Goal: Task Accomplishment & Management: Complete application form

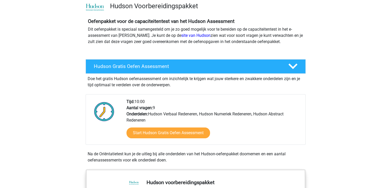
scroll to position [103, 0]
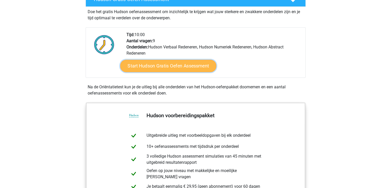
click at [174, 65] on link "Start Hudson Gratis Oefen Assessment" at bounding box center [168, 66] width 96 height 12
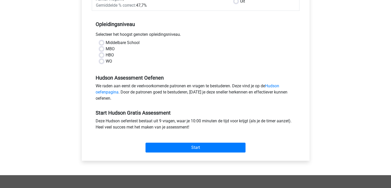
scroll to position [103, 0]
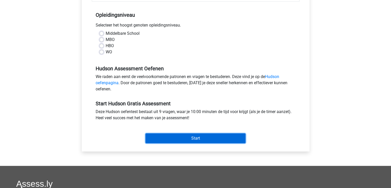
drag, startPoint x: 171, startPoint y: 138, endPoint x: 217, endPoint y: 101, distance: 59.2
click at [214, 102] on div "Start Hudson Gratis Assessment Deze Hudson oefentest bestaat uit 9 vragen, waar…" at bounding box center [196, 119] width 208 height 51
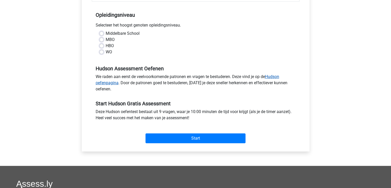
click at [274, 76] on link "Hudson oefenpagina" at bounding box center [187, 79] width 183 height 11
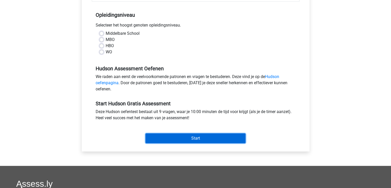
click at [185, 137] on input "Start" at bounding box center [195, 138] width 100 height 10
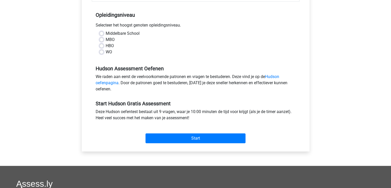
click at [107, 33] on label "Middelbare School" at bounding box center [123, 33] width 34 height 6
click at [104, 33] on input "Middelbare School" at bounding box center [101, 32] width 4 height 5
radio input "true"
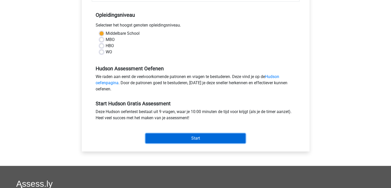
click at [169, 134] on input "Start" at bounding box center [195, 138] width 100 height 10
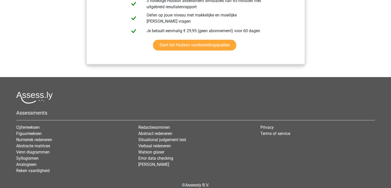
scroll to position [525, 0]
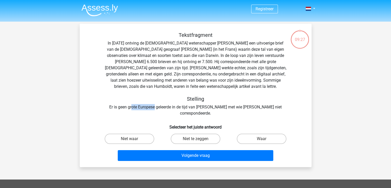
drag, startPoint x: 132, startPoint y: 106, endPoint x: 155, endPoint y: 105, distance: 23.4
click at [155, 105] on div "Tekstfragment In 1839 ontving de Engelse wetenschapper Charles Darwin een uitvo…" at bounding box center [195, 74] width 215 height 84
click at [258, 133] on label "Waar" at bounding box center [262, 138] width 50 height 10
click at [261, 138] on input "Waar" at bounding box center [262, 139] width 3 height 3
radio input "true"
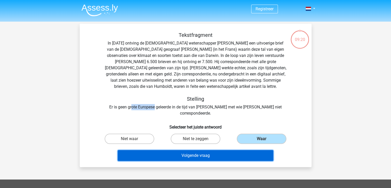
click at [239, 150] on button "Volgende vraag" at bounding box center [195, 155] width 155 height 11
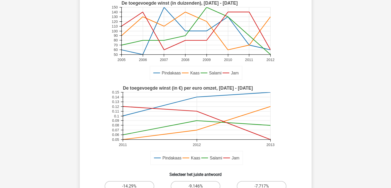
scroll to position [77, 0]
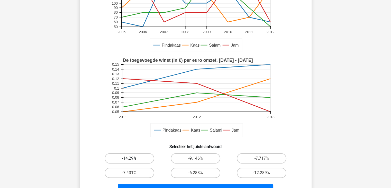
click at [147, 157] on label "-14.29%" at bounding box center [130, 158] width 50 height 10
click at [133, 158] on input "-14.29%" at bounding box center [130, 159] width 3 height 3
radio input "true"
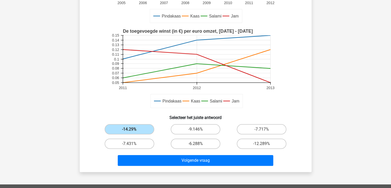
scroll to position [128, 0]
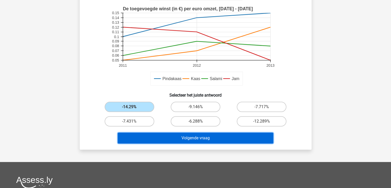
click at [169, 142] on button "Volgende vraag" at bounding box center [195, 137] width 155 height 11
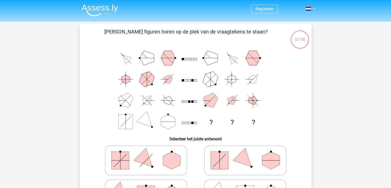
scroll to position [26, 0]
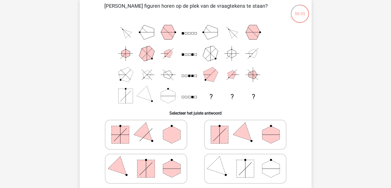
click at [233, 134] on polygon at bounding box center [244, 134] width 25 height 25
click at [245, 128] on input "radio" at bounding box center [246, 126] width 3 height 3
radio input "true"
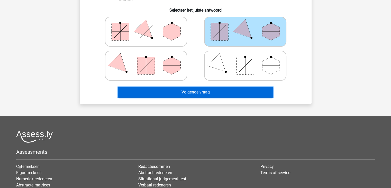
click at [204, 91] on button "Volgende vraag" at bounding box center [195, 92] width 155 height 11
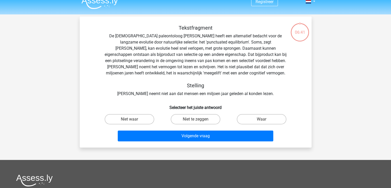
scroll to position [0, 0]
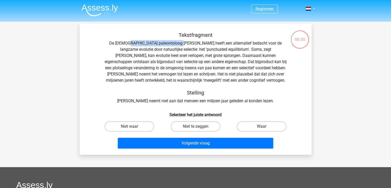
drag, startPoint x: 126, startPoint y: 42, endPoint x: 180, endPoint y: 40, distance: 54.2
click at [180, 40] on div "Tekstfragment De Amerikaanse paleontoloog Stephen Jay Gould heeft een alternati…" at bounding box center [195, 68] width 215 height 72
drag, startPoint x: 188, startPoint y: 41, endPoint x: 215, endPoint y: 43, distance: 27.5
click at [215, 43] on div "Tekstfragment De Amerikaanse paleontoloog Stephen Jay Gould heeft een alternati…" at bounding box center [195, 68] width 215 height 72
click at [257, 42] on div "Tekstfragment De Amerikaanse paleontoloog Stephen Jay Gould heeft een alternati…" at bounding box center [195, 68] width 215 height 72
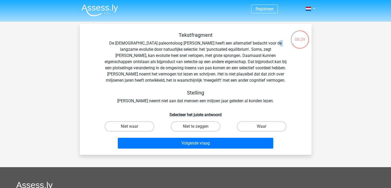
drag, startPoint x: 268, startPoint y: 42, endPoint x: 258, endPoint y: 43, distance: 9.3
click at [270, 42] on div "Tekstfragment De Amerikaanse paleontoloog Stephen Jay Gould heeft een alternati…" at bounding box center [195, 68] width 215 height 72
drag, startPoint x: 127, startPoint y: 50, endPoint x: 146, endPoint y: 49, distance: 19.5
click at [143, 49] on div "Tekstfragment De Amerikaanse paleontoloog Stephen Jay Gould heeft een alternati…" at bounding box center [195, 68] width 215 height 72
click at [176, 48] on div "Tekstfragment De Amerikaanse paleontoloog Stephen Jay Gould heeft een alternati…" at bounding box center [195, 68] width 215 height 72
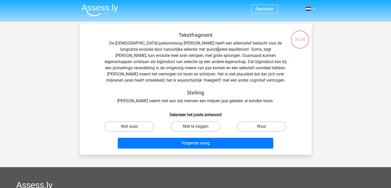
drag, startPoint x: 192, startPoint y: 48, endPoint x: 195, endPoint y: 48, distance: 3.1
click at [195, 48] on div "Tekstfragment De Amerikaanse paleontoloog Stephen Jay Gould heeft een alternati…" at bounding box center [195, 68] width 215 height 72
drag, startPoint x: 215, startPoint y: 49, endPoint x: 218, endPoint y: 49, distance: 2.8
click at [218, 49] on div "Tekstfragment De Amerikaanse paleontoloog Stephen Jay Gould heeft een alternati…" at bounding box center [195, 68] width 215 height 72
drag, startPoint x: 230, startPoint y: 48, endPoint x: 267, endPoint y: 49, distance: 36.7
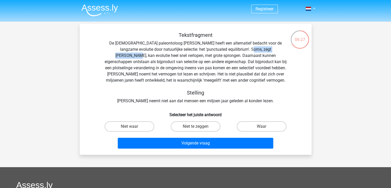
click at [267, 49] on div "Tekstfragment De Amerikaanse paleontoloog Stephen Jay Gould heeft een alternati…" at bounding box center [195, 68] width 215 height 72
drag, startPoint x: 133, startPoint y: 54, endPoint x: 160, endPoint y: 54, distance: 27.2
click at [160, 54] on div "Tekstfragment De Amerikaanse paleontoloog Stephen Jay Gould heeft een alternati…" at bounding box center [195, 68] width 215 height 72
drag, startPoint x: 203, startPoint y: 52, endPoint x: 267, endPoint y: 55, distance: 64.0
click at [242, 54] on div "Tekstfragment De Amerikaanse paleontoloog Stephen Jay Gould heeft een alternati…" at bounding box center [195, 68] width 215 height 72
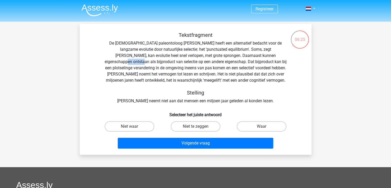
click at [268, 55] on div "Tekstfragment De Amerikaanse paleontoloog Stephen Jay Gould heeft een alternati…" at bounding box center [195, 68] width 215 height 72
drag, startPoint x: 154, startPoint y: 61, endPoint x: 187, endPoint y: 59, distance: 33.2
click at [172, 60] on div "Tekstfragment De Amerikaanse paleontoloog Stephen Jay Gould heeft een alternati…" at bounding box center [195, 68] width 215 height 72
drag, startPoint x: 196, startPoint y: 59, endPoint x: 262, endPoint y: 61, distance: 65.8
click at [262, 61] on div "Tekstfragment De Amerikaanse paleontoloog Stephen Jay Gould heeft een alternati…" at bounding box center [195, 68] width 215 height 72
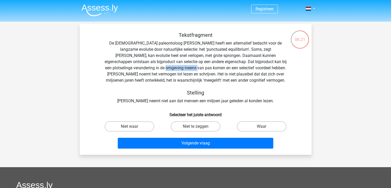
drag, startPoint x: 130, startPoint y: 67, endPoint x: 163, endPoint y: 67, distance: 32.6
click at [162, 67] on div "Tekstfragment De Amerikaanse paleontoloog Stephen Jay Gould heeft een alternati…" at bounding box center [195, 68] width 215 height 72
drag, startPoint x: 181, startPoint y: 73, endPoint x: 187, endPoint y: 73, distance: 6.2
click at [186, 73] on div "Tekstfragment De Amerikaanse paleontoloog Stephen Jay Gould heeft een alternati…" at bounding box center [195, 68] width 215 height 72
drag, startPoint x: 190, startPoint y: 62, endPoint x: 203, endPoint y: 62, distance: 12.8
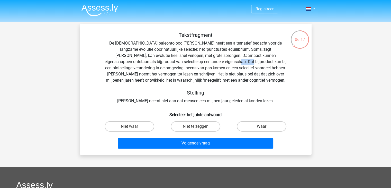
click at [203, 62] on div "Tekstfragment De Amerikaanse paleontoloog Stephen Jay Gould heeft een alternati…" at bounding box center [195, 68] width 215 height 72
drag, startPoint x: 180, startPoint y: 57, endPoint x: 212, endPoint y: 56, distance: 32.1
click at [212, 56] on div "Tekstfragment De Amerikaanse paleontoloog Stephen Jay Gould heeft een alternati…" at bounding box center [195, 68] width 215 height 72
drag, startPoint x: 165, startPoint y: 64, endPoint x: 188, endPoint y: 64, distance: 23.4
click at [186, 64] on div "Tekstfragment De Amerikaanse paleontoloog Stephen Jay Gould heeft een alternati…" at bounding box center [195, 68] width 215 height 72
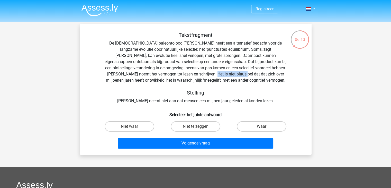
drag, startPoint x: 176, startPoint y: 74, endPoint x: 206, endPoint y: 74, distance: 29.5
click at [206, 74] on div "Tekstfragment De Amerikaanse paleontoloog Stephen Jay Gould heeft een alternati…" at bounding box center [195, 68] width 215 height 72
click at [191, 71] on div "Tekstfragment De Amerikaanse paleontoloog Stephen Jay Gould heeft een alternati…" at bounding box center [195, 68] width 215 height 72
click at [204, 80] on div "Tekstfragment De Amerikaanse paleontoloog Stephen Jay Gould heeft een alternati…" at bounding box center [195, 68] width 215 height 72
click at [190, 129] on label "Niet te zeggen" at bounding box center [196, 126] width 50 height 10
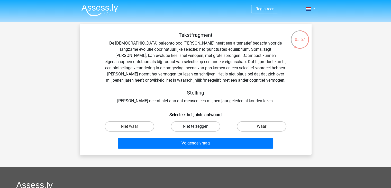
click at [195, 129] on input "Niet te zeggen" at bounding box center [196, 127] width 3 height 3
radio input "true"
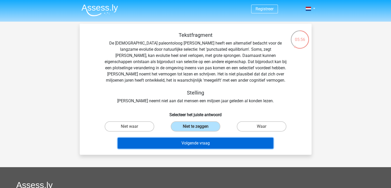
click at [193, 140] on button "Volgende vraag" at bounding box center [195, 142] width 155 height 11
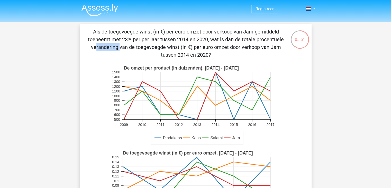
drag, startPoint x: 185, startPoint y: 37, endPoint x: 209, endPoint y: 36, distance: 23.7
click at [209, 36] on p "Als de toegevoegde winst (in €) per euro omzet door verkoop van Jam gemiddeld t…" at bounding box center [186, 43] width 196 height 31
click at [215, 35] on p "Als de toegevoegde winst (in €) per euro omzet door verkoop van Jam gemiddeld t…" at bounding box center [186, 43] width 196 height 31
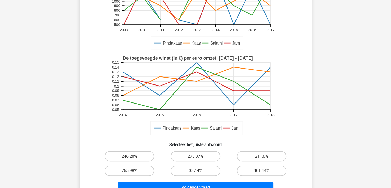
scroll to position [128, 0]
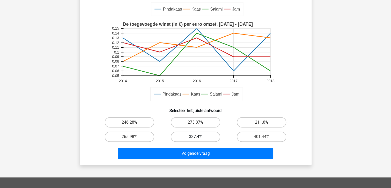
click at [191, 137] on label "337.4%" at bounding box center [196, 136] width 50 height 10
click at [195, 137] on input "337.4%" at bounding box center [196, 137] width 3 height 3
radio input "true"
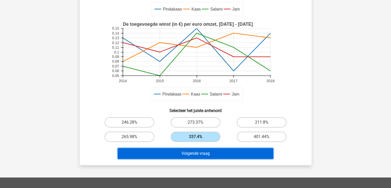
click at [193, 151] on button "Volgende vraag" at bounding box center [195, 153] width 155 height 11
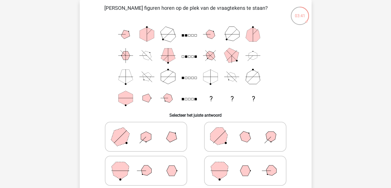
scroll to position [49, 0]
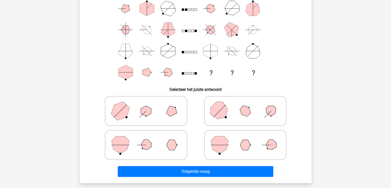
click at [215, 115] on polygon at bounding box center [219, 110] width 25 height 25
click at [245, 104] on input "radio" at bounding box center [246, 102] width 3 height 3
radio input "true"
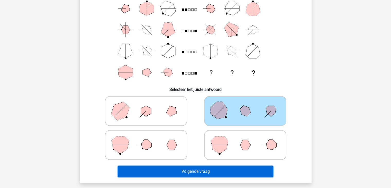
click at [192, 169] on button "Volgende vraag" at bounding box center [195, 171] width 155 height 11
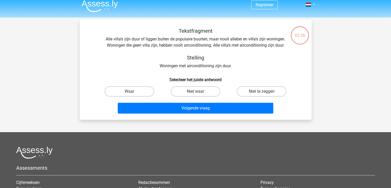
scroll to position [0, 0]
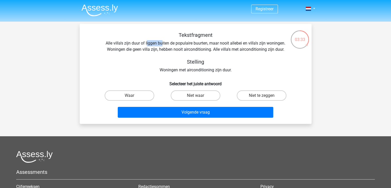
drag, startPoint x: 147, startPoint y: 44, endPoint x: 188, endPoint y: 46, distance: 41.4
click at [180, 46] on div "Tekstfragment Alle villa's zijn duur of liggen buiten de populaire buurten, maa…" at bounding box center [195, 52] width 215 height 41
click at [189, 46] on div "Tekstfragment Alle villa's zijn duur of liggen buiten de populaire buurten, maa…" at bounding box center [195, 52] width 215 height 41
drag, startPoint x: 211, startPoint y: 45, endPoint x: 219, endPoint y: 44, distance: 7.5
click at [217, 44] on div "Tekstfragment Alle villa's zijn duur of liggen buiten de populaire buurten, maa…" at bounding box center [195, 52] width 215 height 41
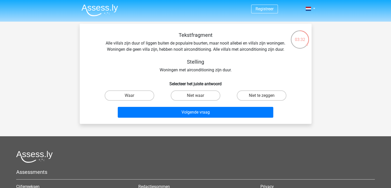
click at [222, 41] on div "Tekstfragment Alle villa's zijn duur of liggen buiten de populaire buurten, maa…" at bounding box center [195, 52] width 215 height 41
drag, startPoint x: 151, startPoint y: 46, endPoint x: 175, endPoint y: 46, distance: 23.9
click at [171, 46] on div "Tekstfragment Alle villa's zijn duur of liggen buiten de populaire buurten, maa…" at bounding box center [195, 52] width 215 height 41
drag, startPoint x: 179, startPoint y: 46, endPoint x: 183, endPoint y: 46, distance: 4.6
click at [182, 46] on div "Tekstfragment Alle villa's zijn duur of liggen buiten de populaire buurten, maa…" at bounding box center [195, 52] width 215 height 41
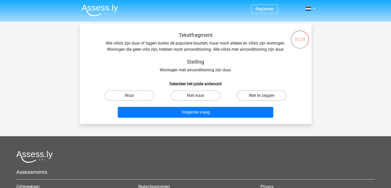
click at [186, 46] on div "Tekstfragment Alle villa's zijn duur of liggen buiten de populaire buurten, maa…" at bounding box center [195, 52] width 215 height 41
drag, startPoint x: 217, startPoint y: 44, endPoint x: 248, endPoint y: 45, distance: 31.1
click at [246, 46] on div "Tekstfragment Alle villa's zijn duur of liggen buiten de populaire buurten, maa…" at bounding box center [195, 52] width 215 height 41
click at [249, 45] on div "Tekstfragment Alle villa's zijn duur of liggen buiten de populaire buurten, maa…" at bounding box center [195, 52] width 215 height 41
drag, startPoint x: 145, startPoint y: 51, endPoint x: 163, endPoint y: 51, distance: 17.7
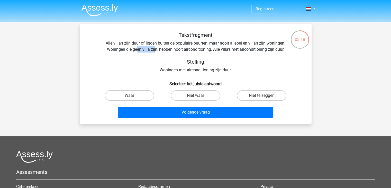
click at [158, 51] on div "Tekstfragment Alle villa's zijn duur of liggen buiten de populaire buurten, maa…" at bounding box center [195, 52] width 215 height 41
drag, startPoint x: 175, startPoint y: 51, endPoint x: 189, endPoint y: 52, distance: 13.9
click at [187, 52] on div "Tekstfragment Alle villa's zijn duur of liggen buiten de populaire buurten, maa…" at bounding box center [195, 52] width 215 height 41
click at [204, 52] on div "Tekstfragment Alle villa's zijn duur of liggen buiten de populaire buurten, maa…" at bounding box center [195, 52] width 215 height 41
drag, startPoint x: 235, startPoint y: 52, endPoint x: 253, endPoint y: 52, distance: 17.5
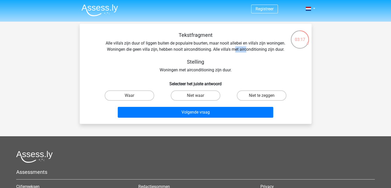
click at [251, 52] on div "Tekstfragment Alle villa's zijn duur of liggen buiten de populaire buurten, maa…" at bounding box center [195, 52] width 215 height 41
click at [256, 52] on div "Tekstfragment Alle villa's zijn duur of liggen buiten de populaire buurten, maa…" at bounding box center [195, 52] width 215 height 41
drag, startPoint x: 187, startPoint y: 72, endPoint x: 214, endPoint y: 69, distance: 26.8
click at [209, 70] on div "Tekstfragment Alle villa's zijn duur of liggen buiten de populaire buurten, maa…" at bounding box center [195, 52] width 215 height 41
drag, startPoint x: 216, startPoint y: 69, endPoint x: 220, endPoint y: 66, distance: 4.9
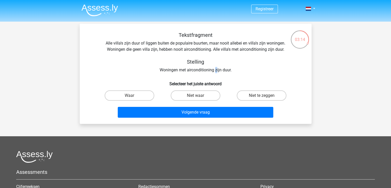
click at [216, 69] on div "Tekstfragment Alle villa's zijn duur of liggen buiten de populaire buurten, maa…" at bounding box center [195, 52] width 215 height 41
drag, startPoint x: 235, startPoint y: 48, endPoint x: 258, endPoint y: 48, distance: 23.1
click at [258, 48] on div "Tekstfragment Alle villa's zijn duur of liggen buiten de populaire buurten, maa…" at bounding box center [195, 52] width 215 height 41
drag, startPoint x: 126, startPoint y: 50, endPoint x: 141, endPoint y: 50, distance: 15.4
click at [141, 50] on div "Tekstfragment Alle villa's zijn duur of liggen buiten de populaire buurten, maa…" at bounding box center [195, 52] width 215 height 41
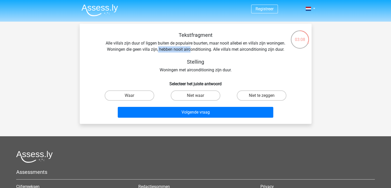
drag, startPoint x: 158, startPoint y: 50, endPoint x: 192, endPoint y: 50, distance: 34.2
click at [192, 50] on div "Tekstfragment Alle villa's zijn duur of liggen buiten de populaire buurten, maa…" at bounding box center [195, 52] width 215 height 41
drag, startPoint x: 230, startPoint y: 50, endPoint x: 245, endPoint y: 49, distance: 15.4
click at [245, 49] on div "Tekstfragment Alle villa's zijn duur of liggen buiten de populaire buurten, maa…" at bounding box center [195, 52] width 215 height 41
click at [230, 51] on div "Tekstfragment Alle villa's zijn duur of liggen buiten de populaire buurten, maa…" at bounding box center [195, 52] width 215 height 41
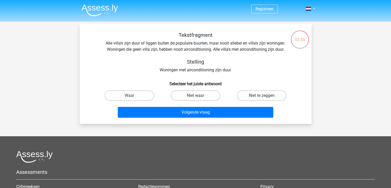
click at [260, 51] on div "Tekstfragment Alle villa's zijn duur of liggen buiten de populaire buurten, maa…" at bounding box center [195, 52] width 215 height 41
click at [144, 96] on label "Waar" at bounding box center [130, 95] width 50 height 10
click at [133, 96] on input "Waar" at bounding box center [130, 96] width 3 height 3
radio input "true"
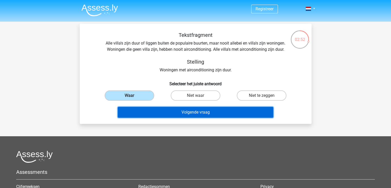
click at [165, 109] on button "Volgende vraag" at bounding box center [195, 112] width 155 height 11
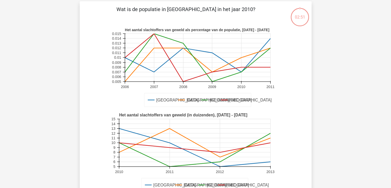
scroll to position [24, 0]
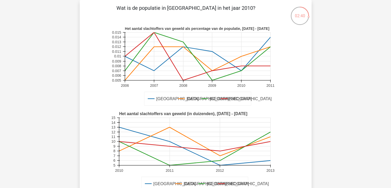
click at [240, 70] on icon at bounding box center [197, 53] width 145 height 33
drag, startPoint x: 241, startPoint y: 55, endPoint x: 238, endPoint y: 55, distance: 2.8
click at [238, 55] on g "Amsterdam Londen Parijs Barcelona Het aantal slachtoffers van geweld als percen…" at bounding box center [196, 66] width 170 height 85
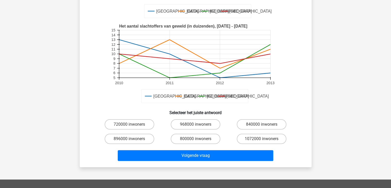
scroll to position [178, 0]
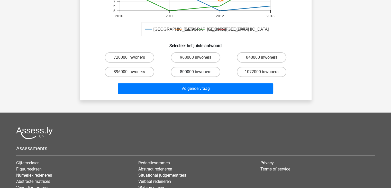
click at [185, 75] on label "800000 inwoners" at bounding box center [196, 72] width 50 height 10
click at [195, 75] on input "800000 inwoners" at bounding box center [196, 73] width 3 height 3
radio input "true"
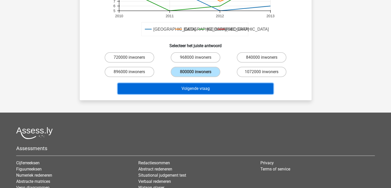
click at [181, 84] on button "Volgende vraag" at bounding box center [195, 88] width 155 height 11
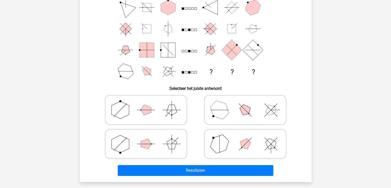
scroll to position [51, 0]
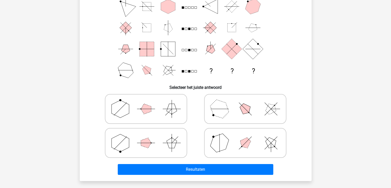
click at [233, 142] on icon at bounding box center [245, 143] width 77 height 26
click at [245, 136] on input "radio" at bounding box center [246, 134] width 3 height 3
radio input "true"
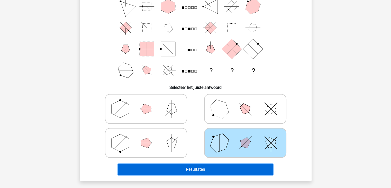
click at [201, 168] on button "Resultaten" at bounding box center [195, 169] width 155 height 11
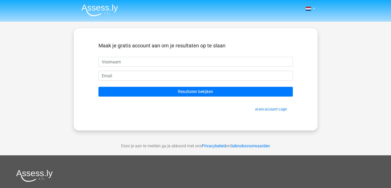
click at [188, 61] on input "text" at bounding box center [195, 62] width 194 height 10
type input "[PERSON_NAME]"
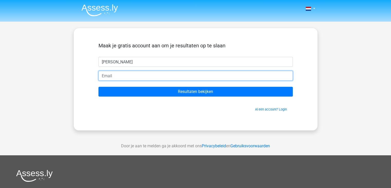
click at [149, 76] on input "email" at bounding box center [195, 76] width 194 height 10
type input "[PERSON_NAME][EMAIL_ADDRESS][DOMAIN_NAME]"
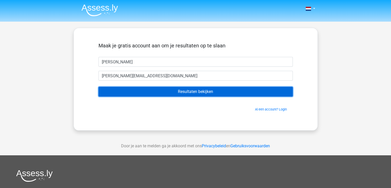
click at [167, 89] on input "Resultaten bekijken" at bounding box center [195, 92] width 194 height 10
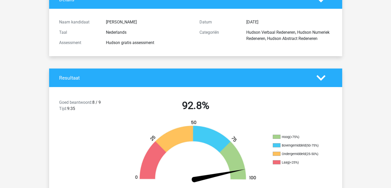
scroll to position [77, 0]
